Goal: Check status

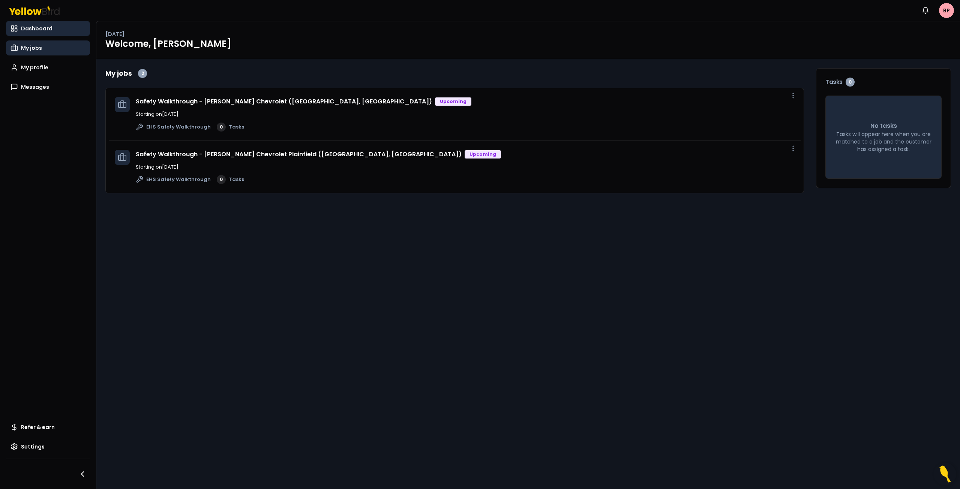
click at [31, 46] on span "My jobs" at bounding box center [31, 47] width 21 height 7
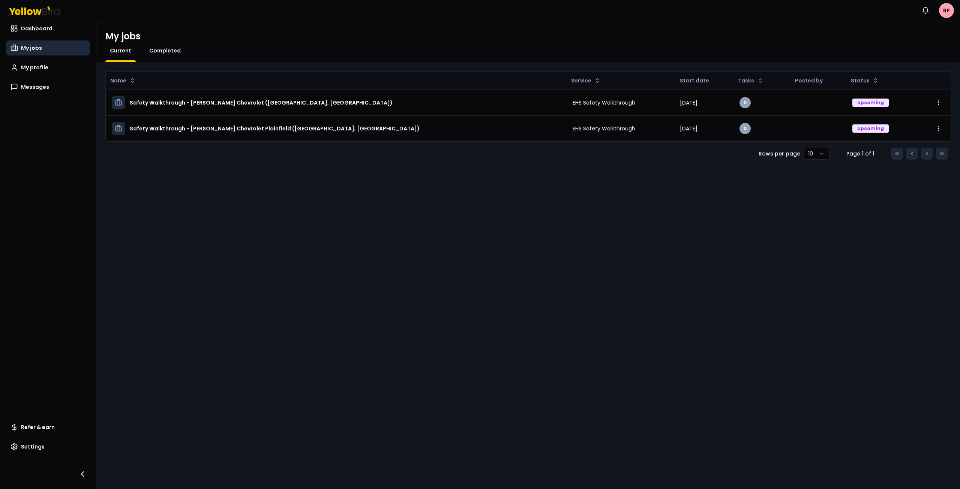
click at [178, 50] on link "Completed" at bounding box center [165, 50] width 40 height 7
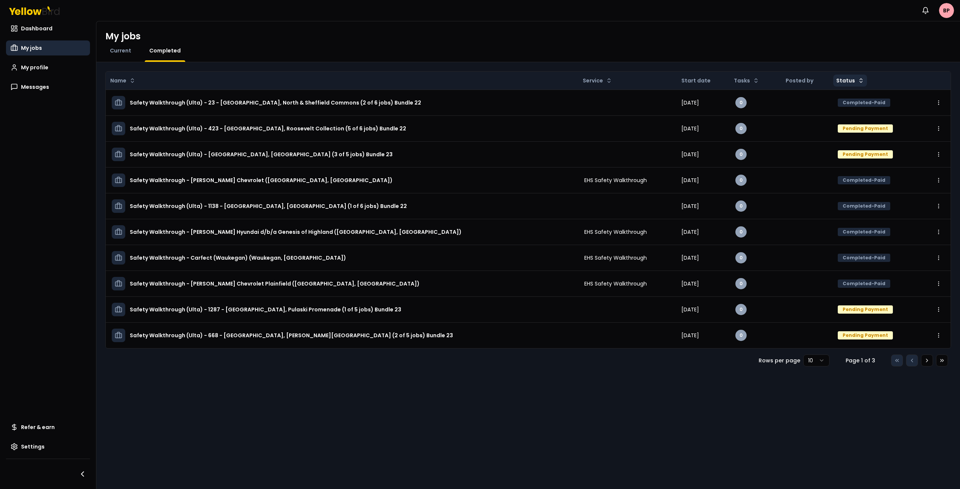
click at [853, 81] on html "Notifications BP Dashboard My jobs My profile Messages Refer & earn Settings My…" at bounding box center [480, 244] width 960 height 489
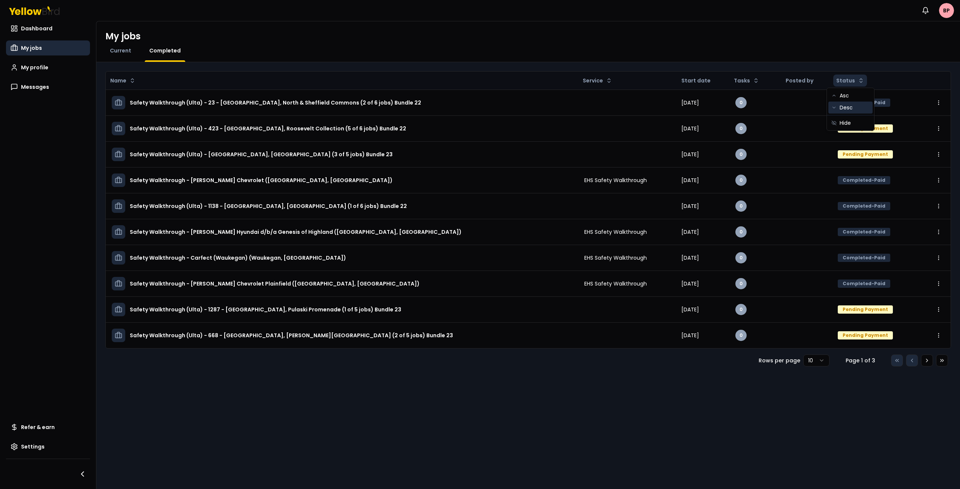
click at [853, 110] on div "Desc" at bounding box center [850, 108] width 44 height 12
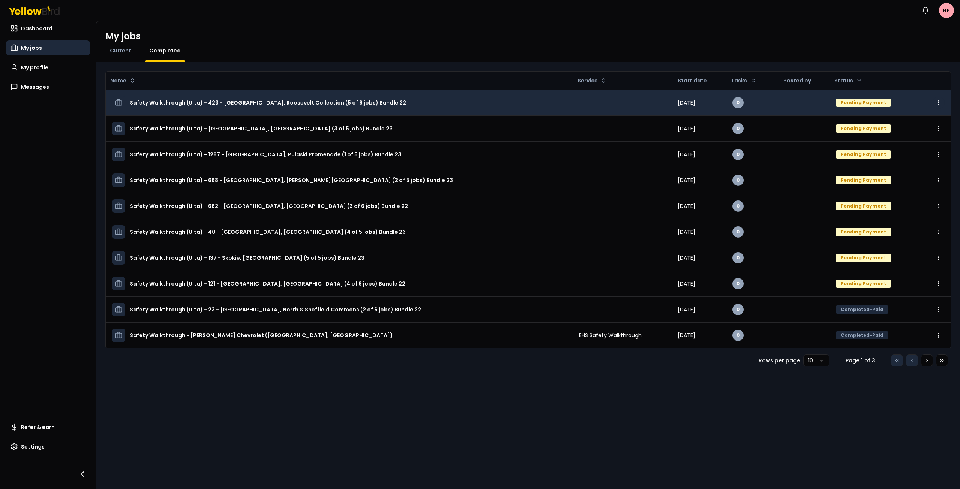
click at [938, 102] on html "Notifications BP Dashboard My jobs My profile Messages Refer & earn Settings My…" at bounding box center [480, 244] width 960 height 489
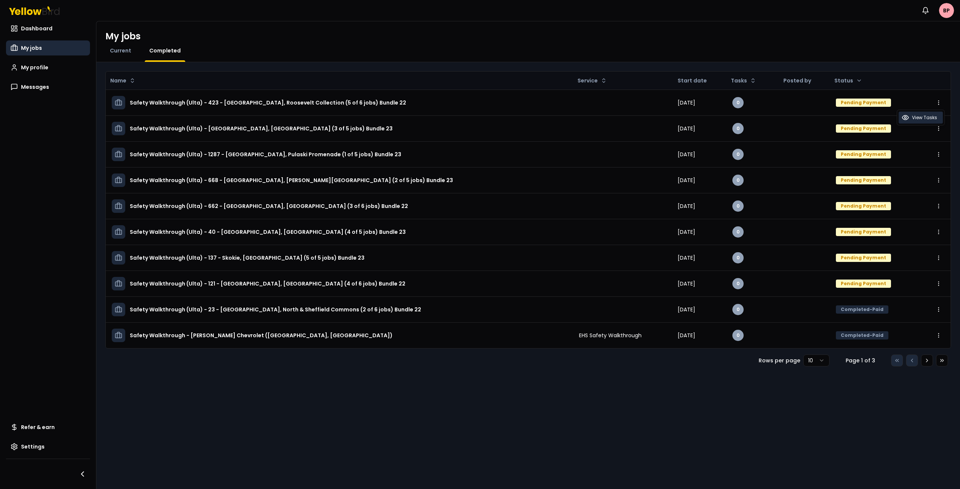
click at [913, 117] on span "View Tasks" at bounding box center [924, 118] width 25 height 6
